Goal: Check status: Check status

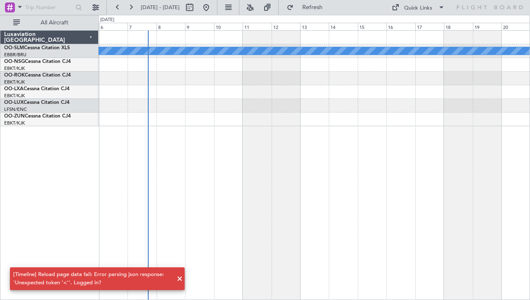
click at [179, 279] on span at bounding box center [180, 279] width 10 height 10
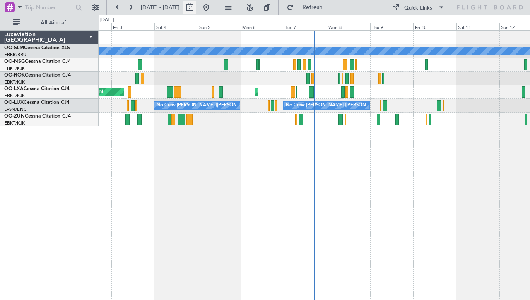
click at [196, 10] on button at bounding box center [189, 7] width 13 height 13
select select "10"
select select "2025"
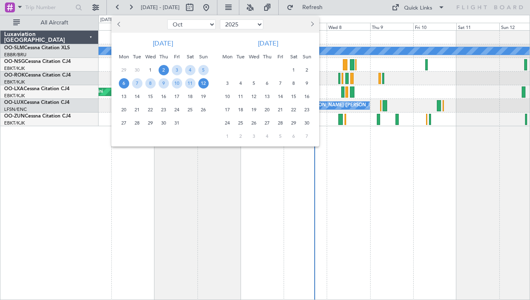
click at [125, 82] on span "6" at bounding box center [124, 83] width 10 height 10
click at [125, 109] on span "20" at bounding box center [124, 110] width 10 height 10
